Goal: Information Seeking & Learning: Learn about a topic

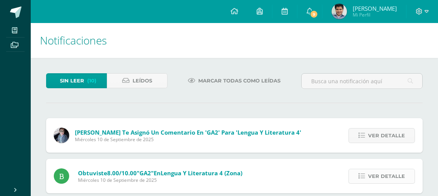
click at [397, 181] on span "Ver detalle" at bounding box center [386, 177] width 37 height 14
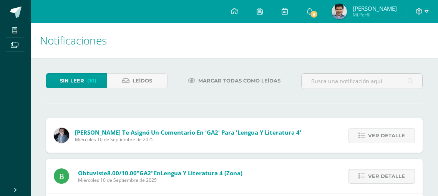
click at [397, 181] on span "Ver detalle" at bounding box center [386, 177] width 37 height 14
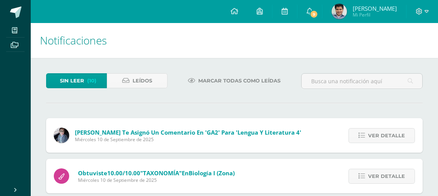
click at [397, 181] on span "Ver detalle" at bounding box center [386, 177] width 37 height 14
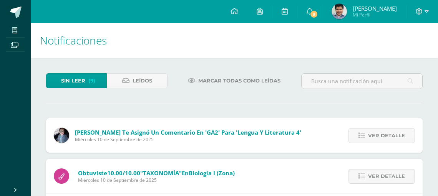
click at [397, 181] on span "Ver detalle" at bounding box center [386, 177] width 37 height 14
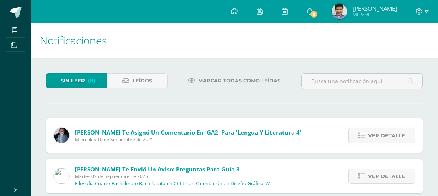
click at [397, 181] on span "Ver detalle" at bounding box center [386, 177] width 37 height 14
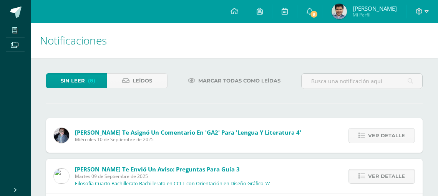
click at [397, 181] on span "Ver detalle" at bounding box center [386, 177] width 37 height 14
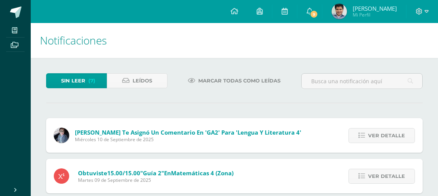
click at [397, 181] on span "Ver detalle" at bounding box center [386, 177] width 37 height 14
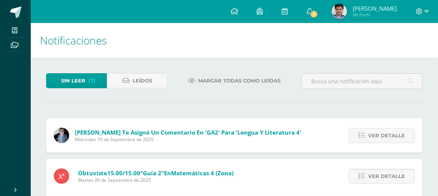
click at [397, 181] on span "Ver detalle" at bounding box center [386, 177] width 37 height 14
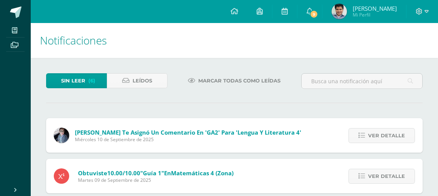
click at [397, 181] on span "Ver detalle" at bounding box center [386, 177] width 37 height 14
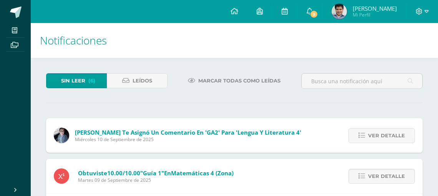
click at [397, 181] on span "Ver detalle" at bounding box center [386, 177] width 37 height 14
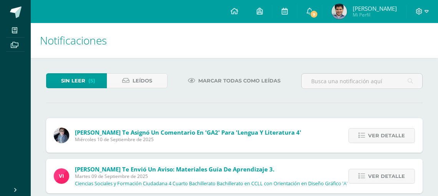
click at [397, 181] on span "Ver detalle" at bounding box center [386, 177] width 37 height 14
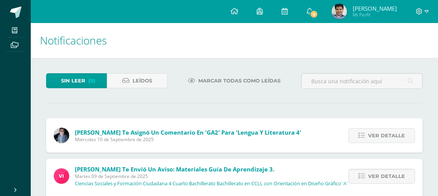
click at [397, 181] on span "Ver detalle" at bounding box center [386, 177] width 37 height 14
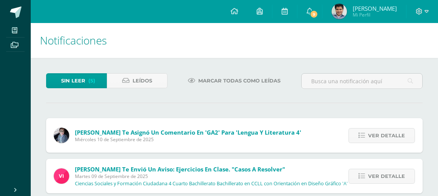
click at [397, 181] on span "Ver detalle" at bounding box center [386, 177] width 37 height 14
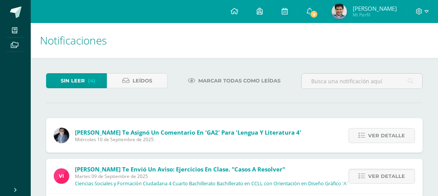
click at [397, 181] on span "Ver detalle" at bounding box center [386, 177] width 37 height 14
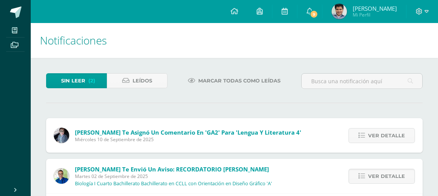
click at [397, 181] on span "Ver detalle" at bounding box center [386, 177] width 37 height 14
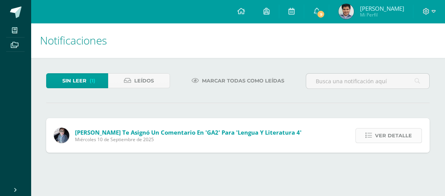
click at [395, 141] on span "Ver detalle" at bounding box center [393, 136] width 37 height 14
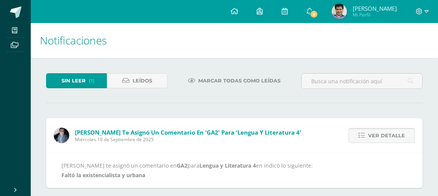
click at [395, 141] on span "Ver detalle" at bounding box center [386, 136] width 37 height 14
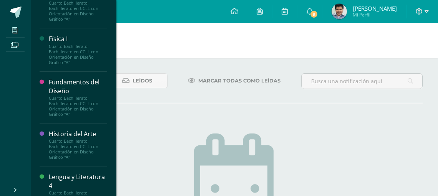
scroll to position [555, 0]
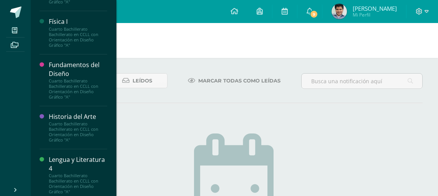
drag, startPoint x: 81, startPoint y: 88, endPoint x: 78, endPoint y: 97, distance: 9.9
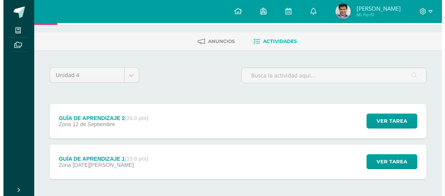
scroll to position [67, 0]
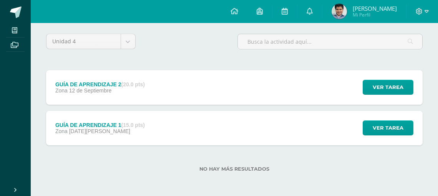
click at [255, 117] on div "GUÍA DE APRENDIZAJE 1 (15.0 pts) Zona 28 de Agosto Ver tarea GUÍA DE APRENDIZAJ…" at bounding box center [234, 128] width 377 height 35
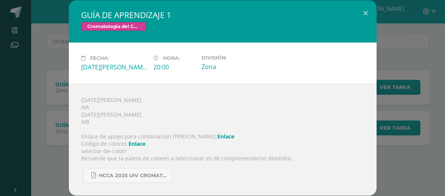
click at [56, 136] on div "GUÍA DE APRENDIZAJE 1 Cromatología del Color Fecha: Jueves 28 de Agosto Hora: 2…" at bounding box center [222, 98] width 439 height 196
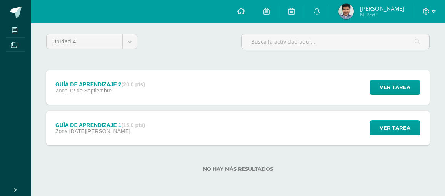
click at [67, 90] on div "GUÍA DE APRENDIZAJE 1 Cromatología del Color Fecha: Jueves 28 de Agosto Hora: 2…" at bounding box center [222, 98] width 439 height 196
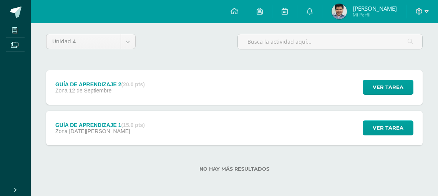
click at [95, 89] on span "12 de Septiembre" at bounding box center [90, 91] width 43 height 6
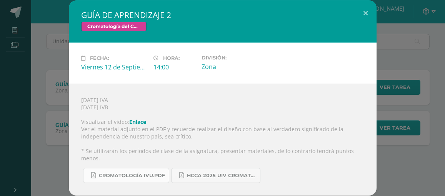
click at [118, 175] on span "CROMATOLOGÍA IVU.pdf" at bounding box center [132, 176] width 66 height 6
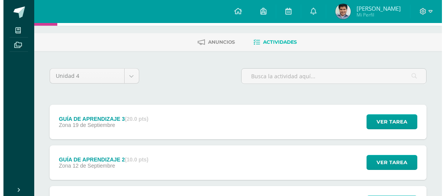
scroll to position [43, 0]
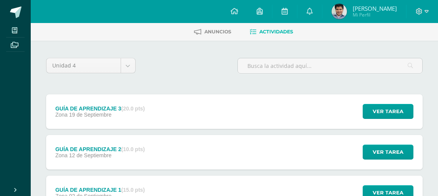
click at [230, 151] on div "GUÍA DE APRENDIZAJE 2 (10.0 pts) Zona [DATE] Ver tarea GUÍA DE APRENDIZAJE 2 Fu…" at bounding box center [234, 152] width 377 height 35
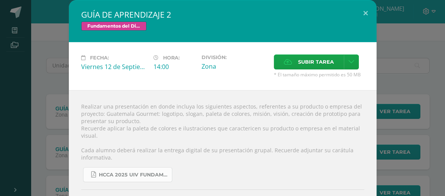
click at [143, 174] on span "HCCA 2025 UIV FUNDAMENTOS DEL DISEÑO.docx (3).pdf" at bounding box center [133, 175] width 69 height 6
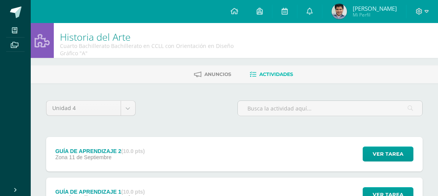
click at [195, 150] on div "GUÍA DE APRENDIZAJE 2 (10.0 pts) Zona [DATE] Ver tarea GUÍA DE APRENDIZAJE 2 Hi…" at bounding box center [234, 154] width 377 height 35
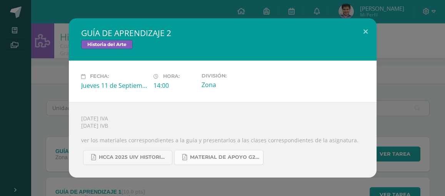
click at [212, 160] on span "MATERIAL DE APOYO G2 HISTORIA.pdf" at bounding box center [224, 158] width 69 height 6
